Goal: Information Seeking & Learning: Learn about a topic

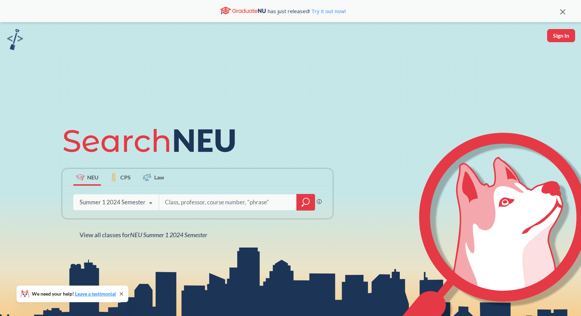
click at [146, 208] on icon at bounding box center [150, 203] width 13 height 19
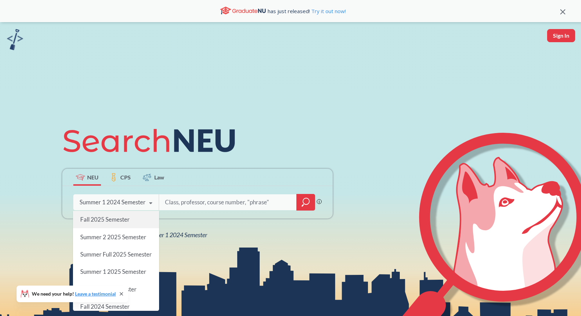
click at [135, 227] on div "Fall 2025 Semester" at bounding box center [116, 219] width 86 height 17
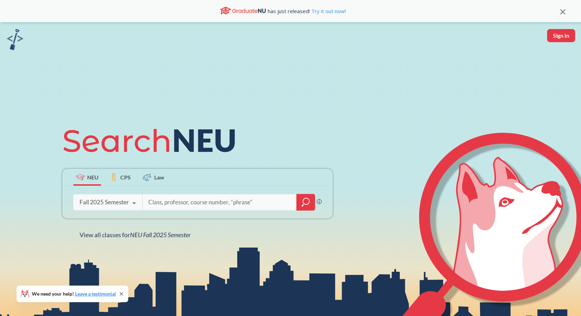
click at [273, 205] on input "search" at bounding box center [220, 202] width 144 height 15
type input "social"
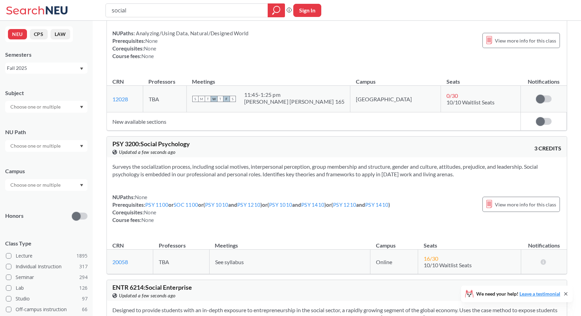
scroll to position [223, 0]
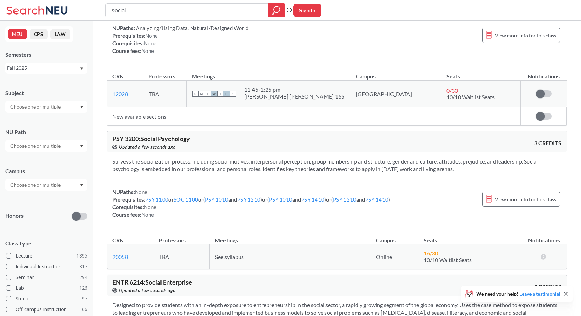
click at [52, 192] on div "Subject NU Path Campus Honors Class Type Lecture 1895 Individual Instruction 31…" at bounding box center [46, 239] width 82 height 314
click at [52, 186] on input "text" at bounding box center [36, 185] width 58 height 8
click at [47, 203] on div "[GEOGRAPHIC_DATA] ( 2057 )" at bounding box center [48, 201] width 78 height 8
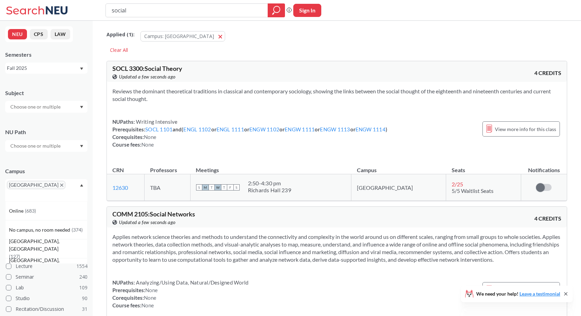
click at [60, 111] on div at bounding box center [46, 107] width 82 height 12
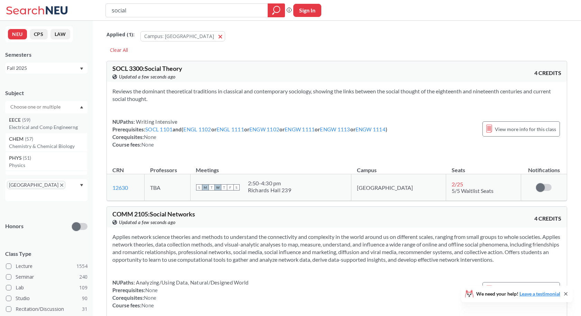
scroll to position [51, 0]
click at [66, 109] on div at bounding box center [46, 107] width 82 height 12
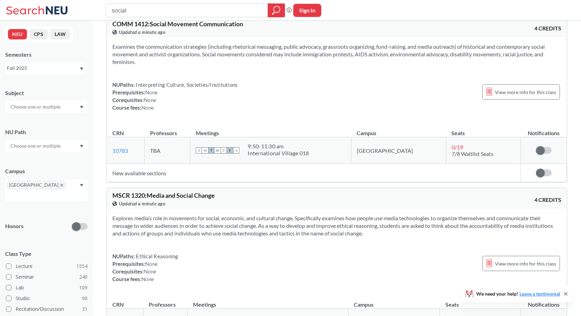
scroll to position [1176, 0]
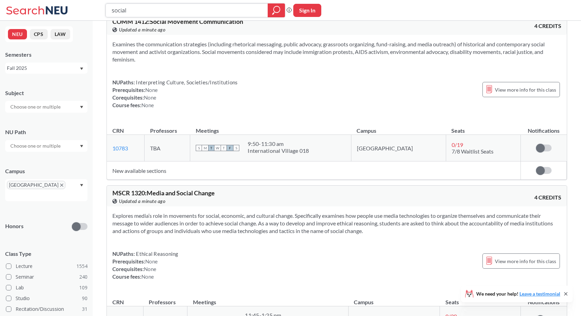
click at [204, 13] on input "social" at bounding box center [187, 10] width 152 height 12
type input "social justice"
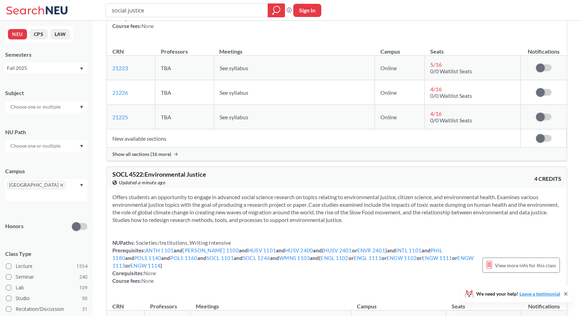
scroll to position [826, 0]
click at [69, 111] on div at bounding box center [46, 107] width 82 height 12
click at [71, 107] on div at bounding box center [46, 107] width 82 height 12
click at [58, 142] on input "text" at bounding box center [36, 146] width 58 height 8
click at [60, 143] on input "text" at bounding box center [36, 146] width 58 height 8
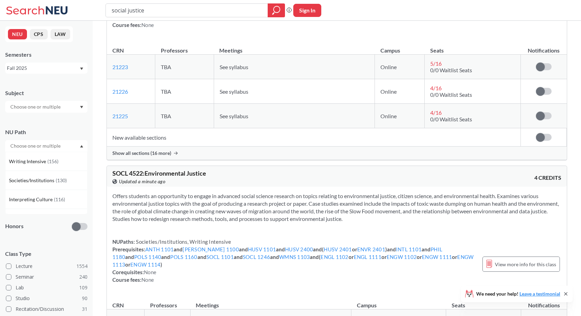
click at [83, 143] on div at bounding box center [46, 146] width 82 height 12
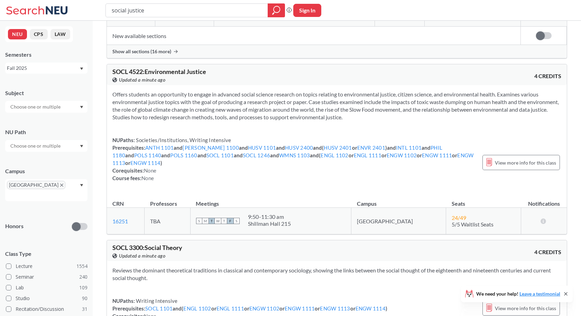
scroll to position [928, 0]
click at [510, 158] on span "View more info for this class" at bounding box center [525, 162] width 61 height 9
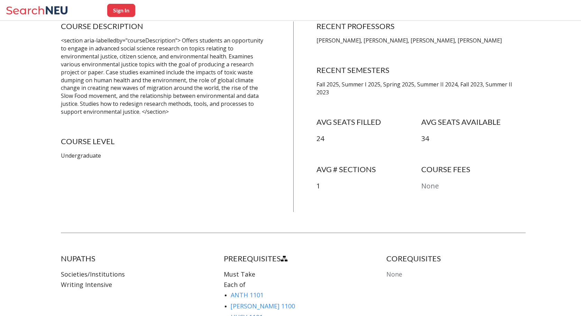
scroll to position [126, 0]
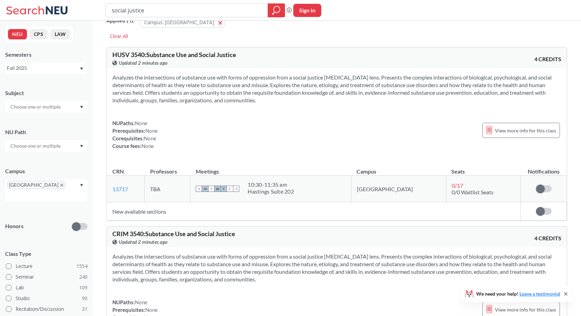
scroll to position [14, 0]
click at [172, 182] on td "TBA" at bounding box center [168, 188] width 46 height 27
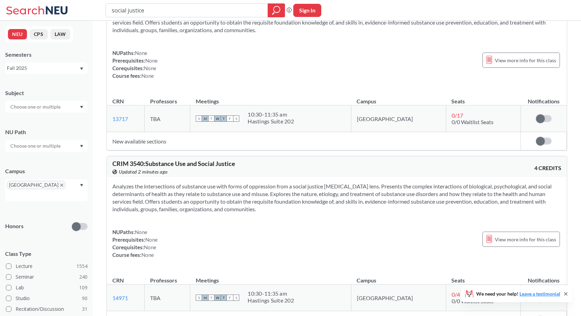
scroll to position [0, 0]
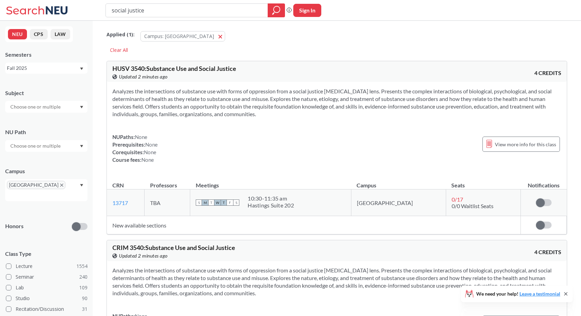
click at [22, 34] on button "NEU" at bounding box center [17, 34] width 19 height 10
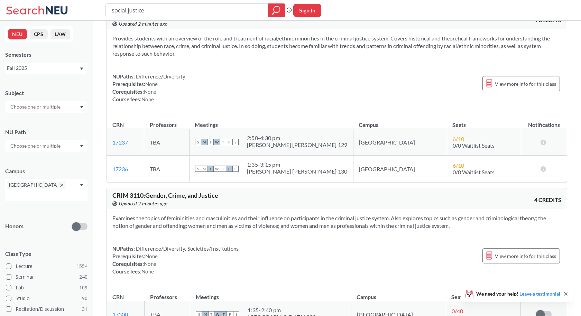
scroll to position [1486, 0]
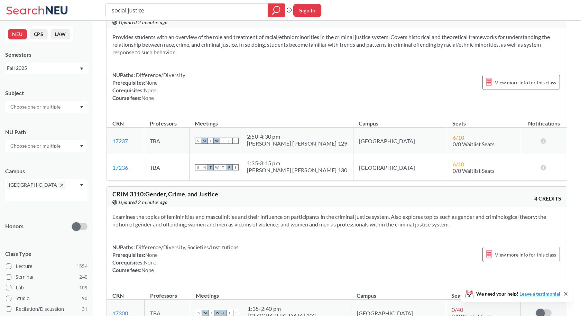
click at [144, 144] on td "17237 View this section on Banner." at bounding box center [125, 141] width 37 height 27
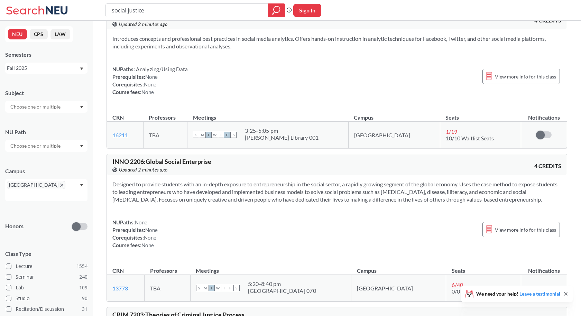
scroll to position [4619, 0]
